Goal: Task Accomplishment & Management: Manage account settings

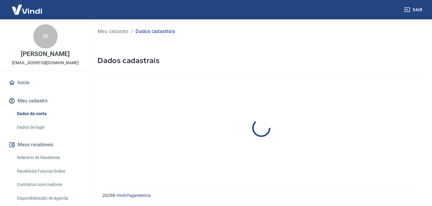
select select "RJ"
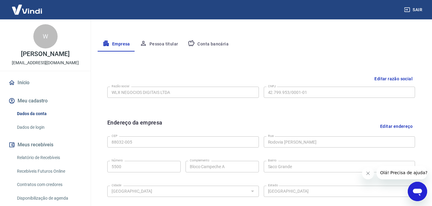
scroll to position [101, 0]
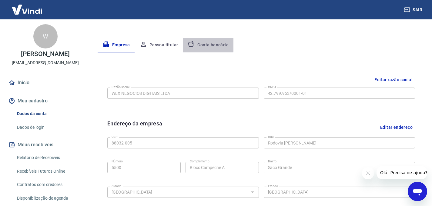
click at [204, 41] on button "Conta bancária" at bounding box center [208, 45] width 51 height 15
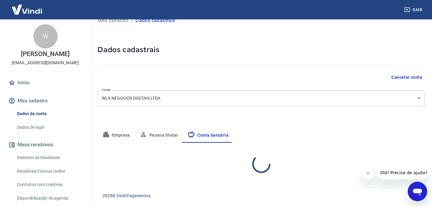
scroll to position [70, 0]
select select "1"
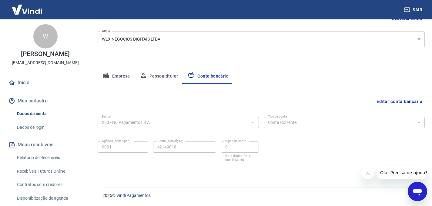
click at [155, 72] on button "Pessoa titular" at bounding box center [159, 76] width 48 height 15
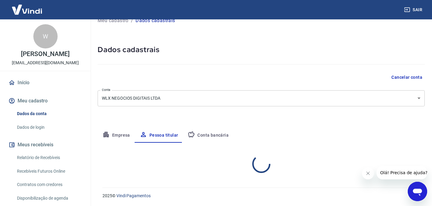
scroll to position [36, 0]
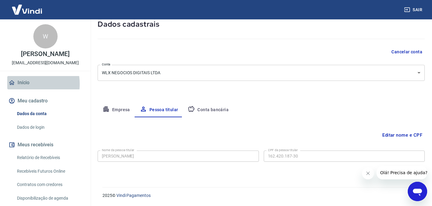
click at [22, 89] on link "Início" at bounding box center [45, 82] width 76 height 13
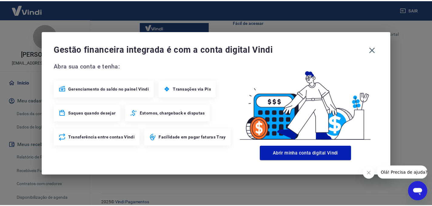
scroll to position [380, 0]
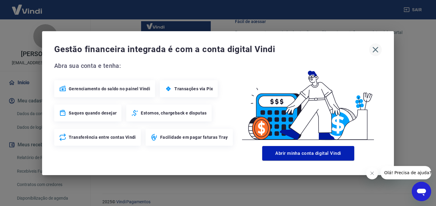
click at [377, 49] on icon "button" at bounding box center [376, 50] width 10 height 10
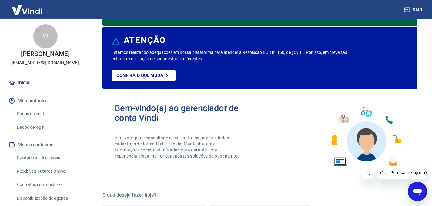
scroll to position [52, 0]
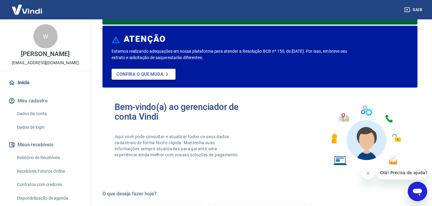
click at [147, 75] on p "Confira o que muda" at bounding box center [139, 73] width 47 height 5
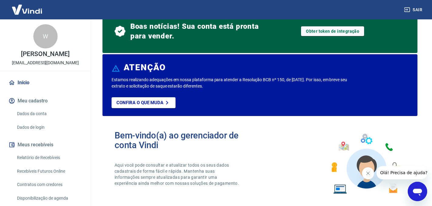
scroll to position [0, 0]
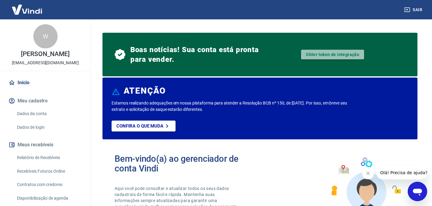
click at [322, 51] on link "Obter token de integração" at bounding box center [332, 55] width 63 height 10
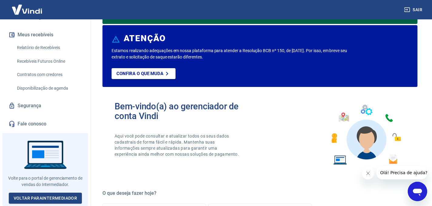
scroll to position [111, 0]
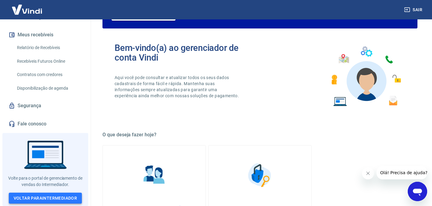
click at [52, 195] on link "Voltar para Intermediador" at bounding box center [45, 198] width 73 height 11
